Goal: Transaction & Acquisition: Purchase product/service

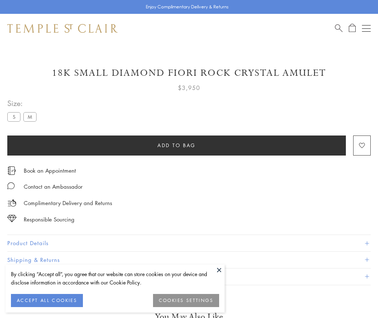
click at [176, 145] on span "Add to bag" at bounding box center [176, 146] width 38 height 8
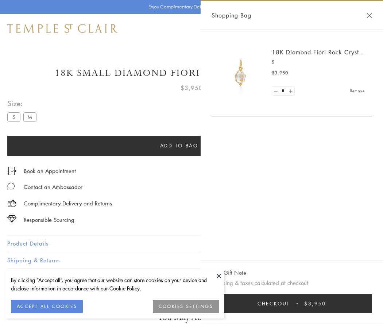
click at [292, 303] on button "Checkout $3,950" at bounding box center [292, 303] width 160 height 19
